Goal: Task Accomplishment & Management: Use online tool/utility

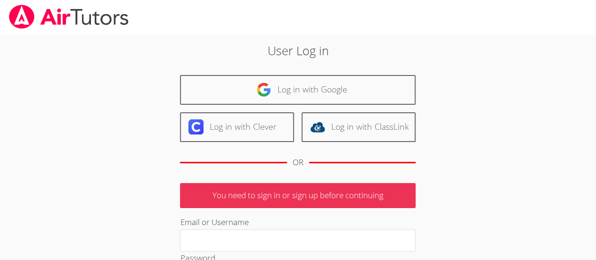
scroll to position [109, 0]
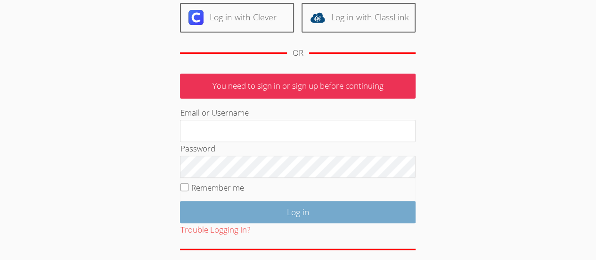
type input "kabdallah226@gmail.com"
click at [261, 210] on input "Log in" at bounding box center [298, 212] width 236 height 22
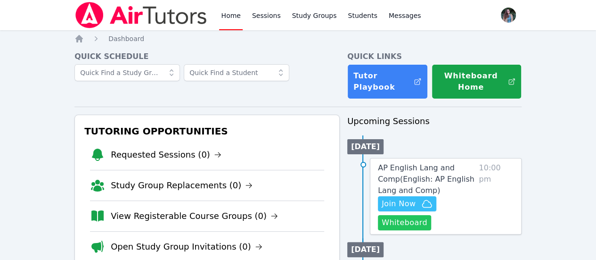
click at [400, 225] on button "Whiteboard" at bounding box center [404, 222] width 53 height 15
click at [254, 20] on link "Sessions" at bounding box center [266, 15] width 33 height 30
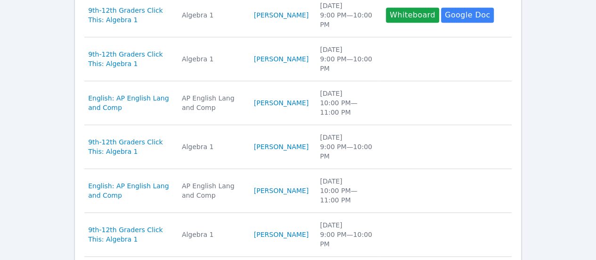
scroll to position [501, 0]
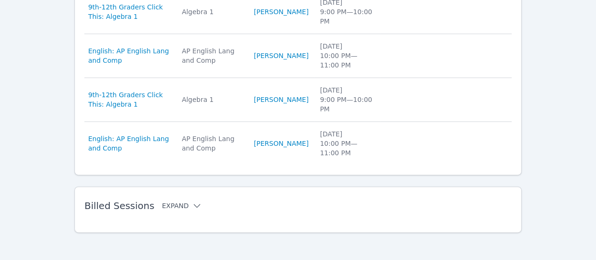
click at [173, 201] on button "Expand" at bounding box center [182, 205] width 40 height 9
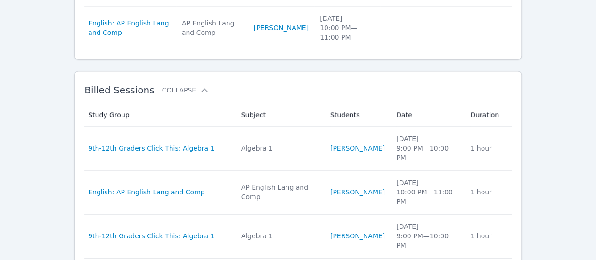
scroll to position [616, 0]
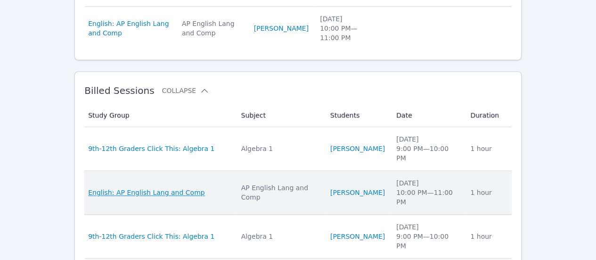
click at [179, 188] on span "English: AP English Lang and Comp" at bounding box center [146, 192] width 116 height 9
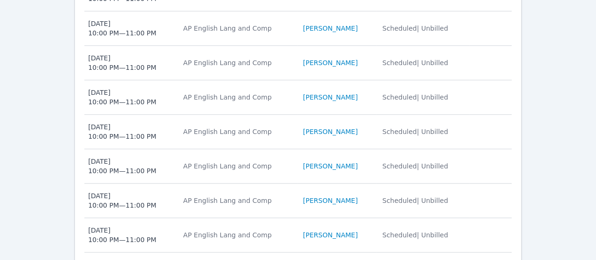
scroll to position [582, 0]
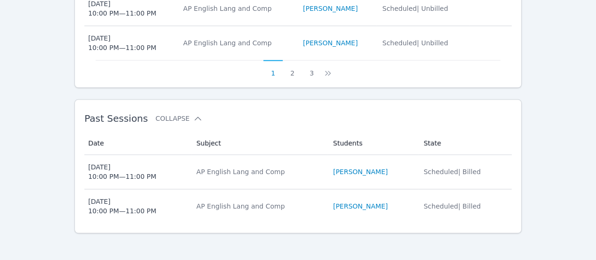
click at [191, 175] on td "Date Mon Sep 15 10:00 PM — 11:00 PM" at bounding box center [137, 172] width 106 height 34
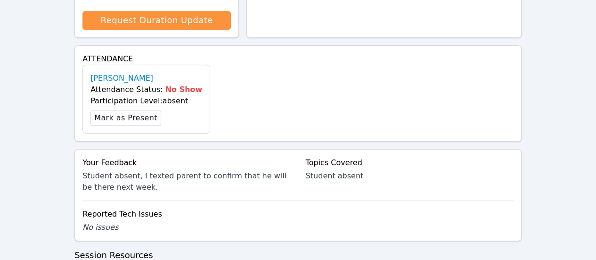
scroll to position [322, 0]
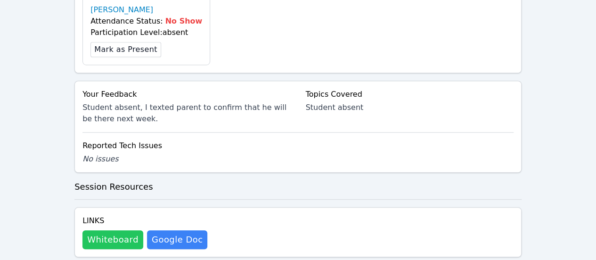
click at [119, 230] on button "Whiteboard" at bounding box center [112, 239] width 61 height 19
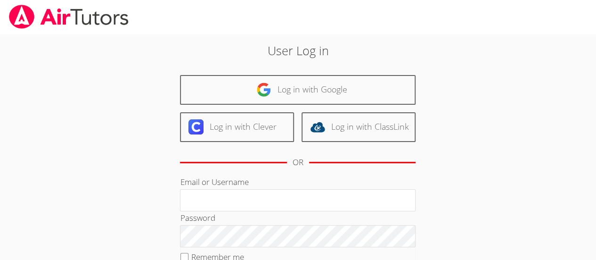
type input "[EMAIL_ADDRESS][DOMAIN_NAME]"
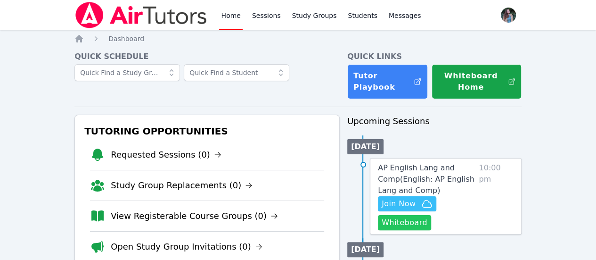
click at [414, 223] on button "Whiteboard" at bounding box center [404, 222] width 53 height 15
drag, startPoint x: 417, startPoint y: 200, endPoint x: 490, endPoint y: 140, distance: 94.0
click at [416, 200] on span "Join Now" at bounding box center [399, 203] width 34 height 11
click at [267, 22] on link "Sessions" at bounding box center [266, 15] width 33 height 30
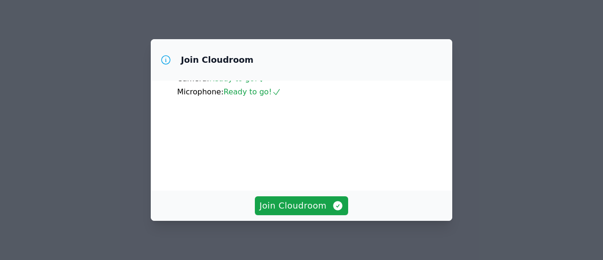
scroll to position [81, 0]
click at [302, 206] on span "Join Cloudroom" at bounding box center [302, 205] width 84 height 13
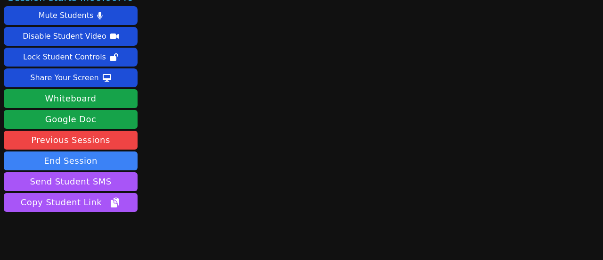
scroll to position [0, 0]
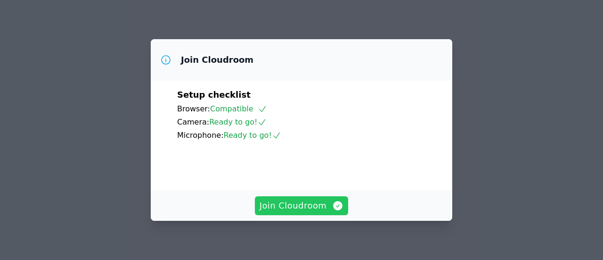
click at [307, 202] on span "Join Cloudroom" at bounding box center [302, 205] width 84 height 13
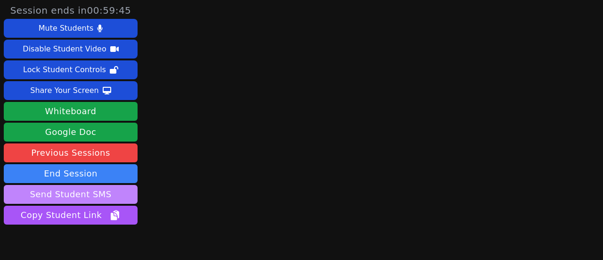
click at [80, 196] on button "Send Student SMS" at bounding box center [71, 194] width 134 height 19
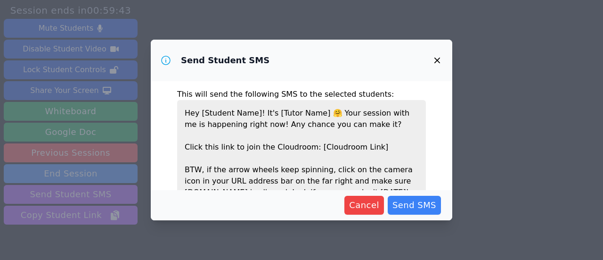
scroll to position [46, 0]
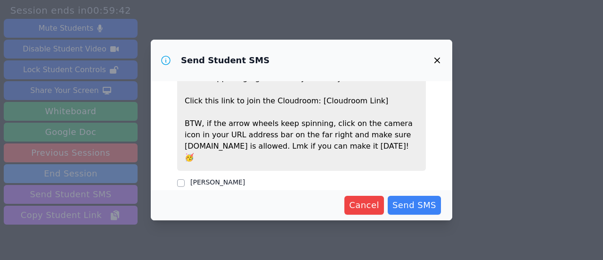
click at [188, 177] on div "Jonah Gray" at bounding box center [301, 182] width 249 height 11
click at [181, 179] on input "Jonah Gray" at bounding box center [181, 183] width 8 height 8
checkbox input "true"
click at [417, 204] on span "Send SMS" at bounding box center [414, 204] width 44 height 13
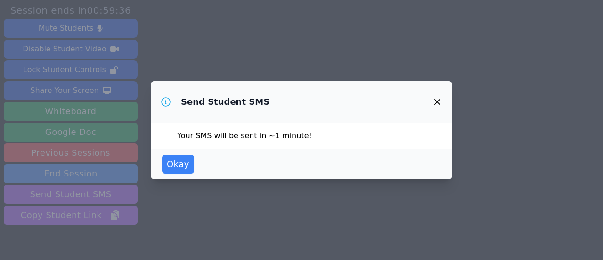
click at [436, 106] on icon "button" at bounding box center [437, 101] width 11 height 11
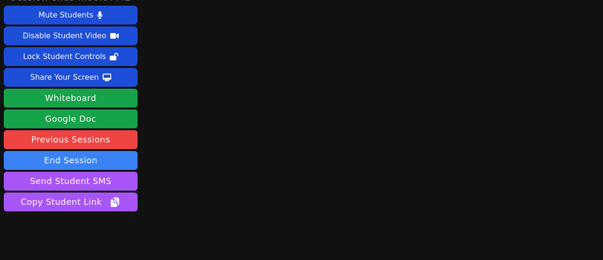
scroll to position [45, 0]
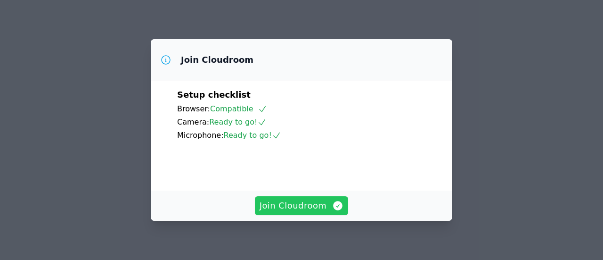
click at [301, 205] on span "Join Cloudroom" at bounding box center [302, 205] width 84 height 13
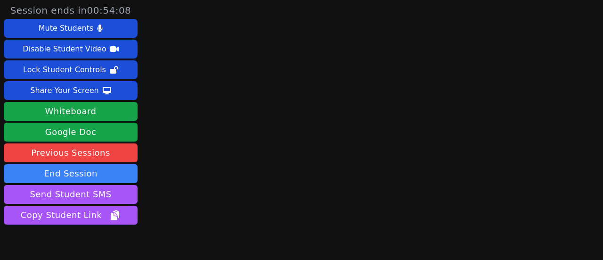
scroll to position [45, 0]
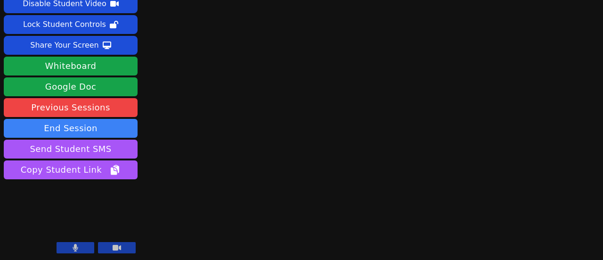
click at [80, 248] on button at bounding box center [76, 247] width 38 height 11
click at [79, 245] on button at bounding box center [76, 247] width 38 height 11
click at [79, 245] on icon at bounding box center [75, 248] width 9 height 8
click at [119, 248] on icon at bounding box center [117, 248] width 8 height 6
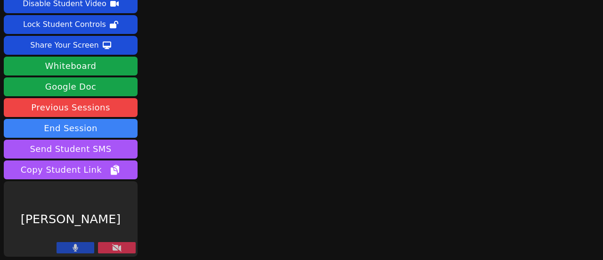
click at [119, 248] on icon at bounding box center [116, 248] width 9 height 8
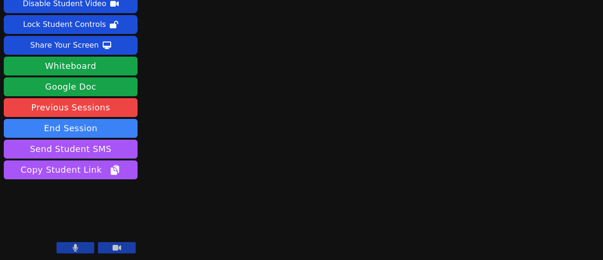
scroll to position [0, 0]
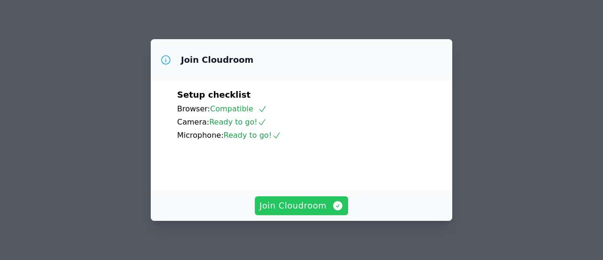
click at [322, 205] on span "Join Cloudroom" at bounding box center [302, 205] width 84 height 13
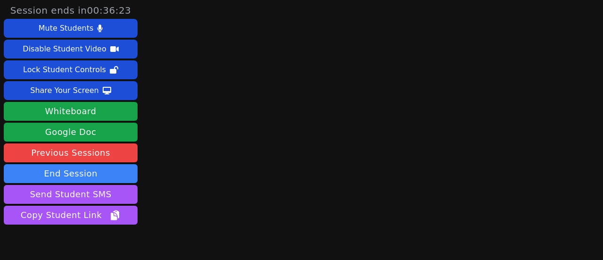
scroll to position [3, 0]
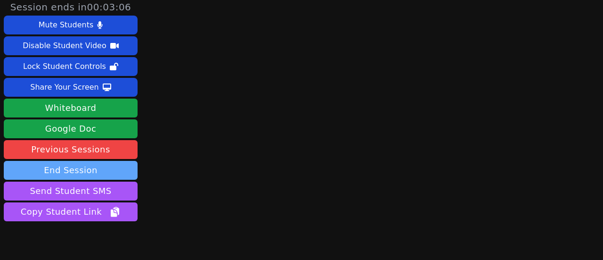
click at [80, 174] on button "End Session" at bounding box center [71, 170] width 134 height 19
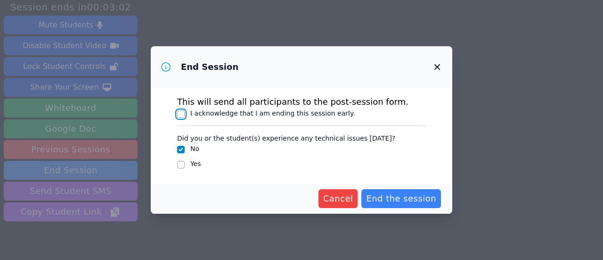
click at [180, 114] on input "I acknowledge that I am ending this session early." at bounding box center [181, 114] width 8 height 8
checkbox input "true"
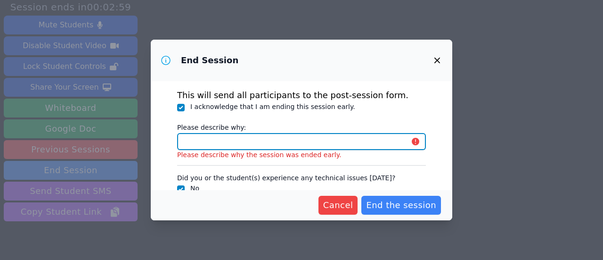
click at [212, 136] on input "Please describe why:" at bounding box center [301, 141] width 249 height 17
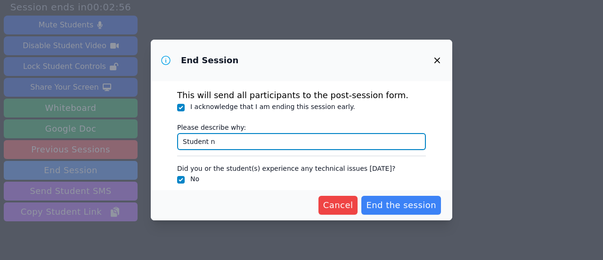
type input "Student no"
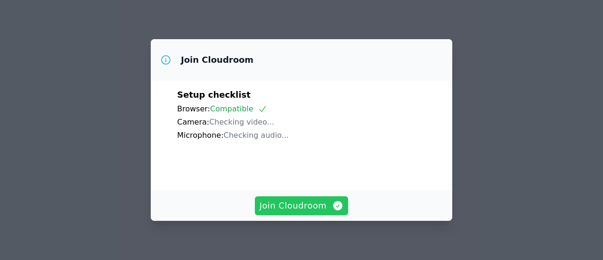
click at [295, 209] on span "Join Cloudroom" at bounding box center [302, 205] width 84 height 13
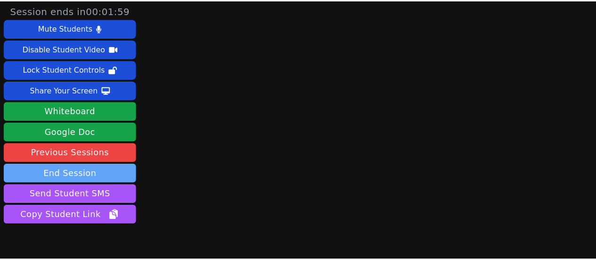
scroll to position [45, 0]
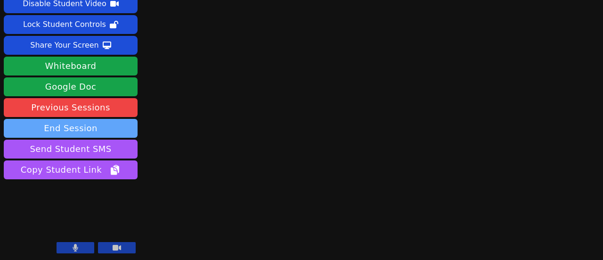
click at [97, 134] on button "End Session" at bounding box center [71, 128] width 134 height 19
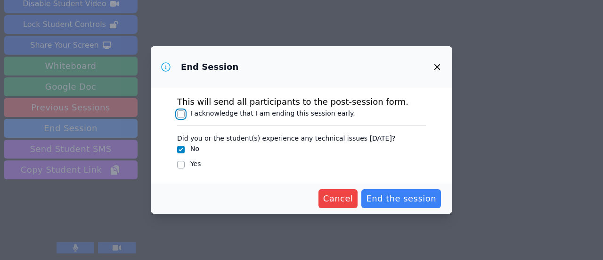
click at [180, 111] on input "I acknowledge that I am ending this session early." at bounding box center [181, 114] width 8 height 8
checkbox input "true"
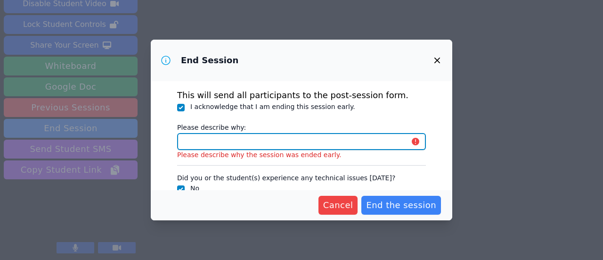
click at [212, 136] on input "Please describe why:" at bounding box center [301, 141] width 249 height 17
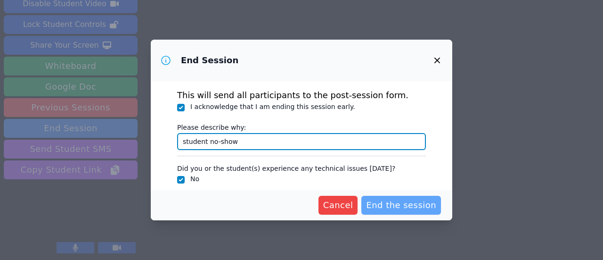
type input "student no-show"
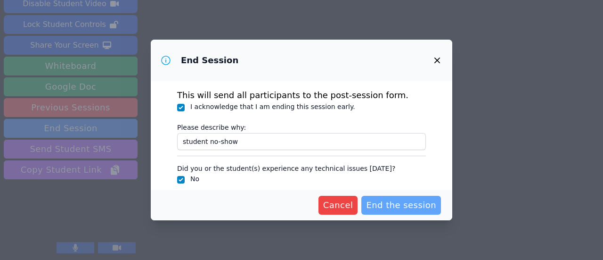
click at [385, 203] on span "End the session" at bounding box center [401, 204] width 70 height 13
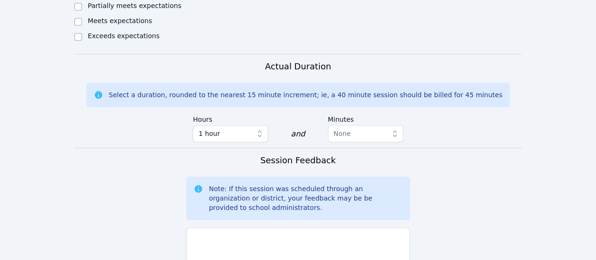
scroll to position [548, 0]
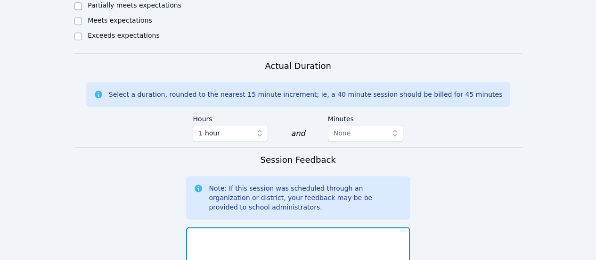
click at [332, 227] on textarea at bounding box center [297, 252] width 223 height 51
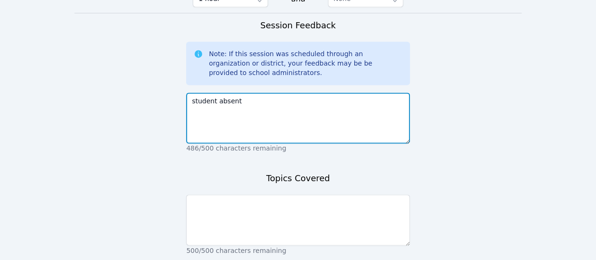
scroll to position [683, 0]
type textarea "student absent"
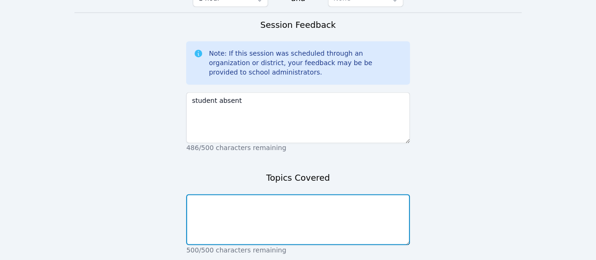
click at [333, 194] on textarea at bounding box center [297, 219] width 223 height 51
type textarea "student absent"
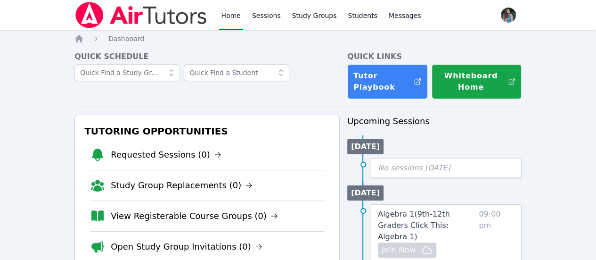
click at [231, 16] on link "Home" at bounding box center [230, 15] width 23 height 30
click at [268, 25] on link "Sessions" at bounding box center [266, 15] width 33 height 30
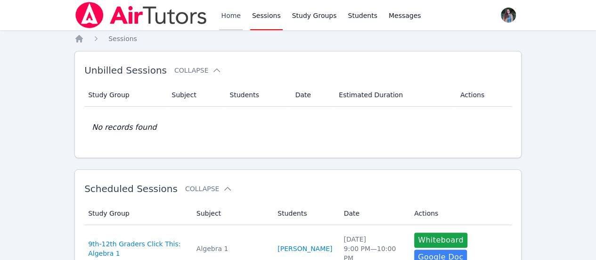
click at [229, 20] on link "Home" at bounding box center [230, 15] width 23 height 30
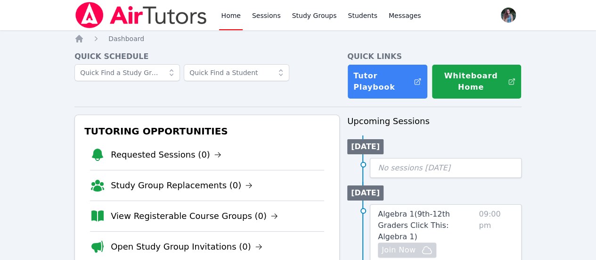
scroll to position [22, 0]
